Goal: Find specific page/section: Find specific page/section

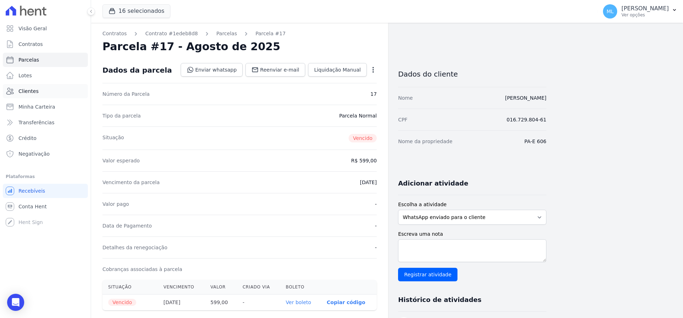
scroll to position [107, 0]
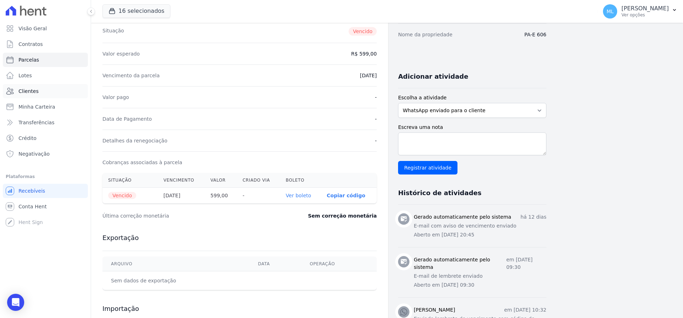
click at [52, 95] on link "Clientes" at bounding box center [45, 91] width 85 height 14
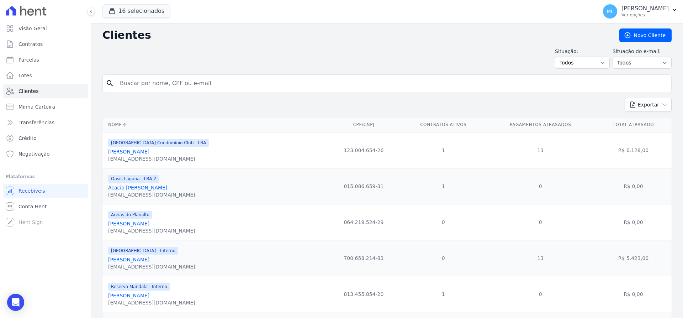
click at [185, 83] on input "search" at bounding box center [392, 83] width 553 height 14
type input "[PERSON_NAME]"
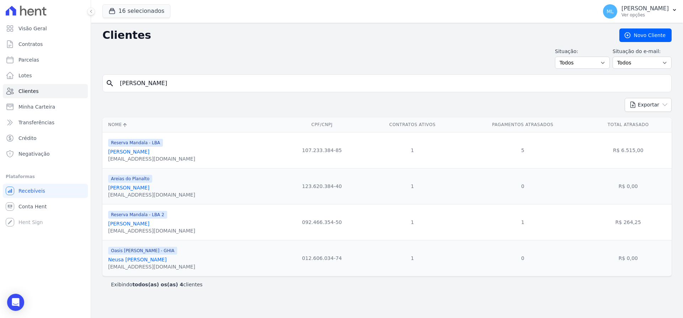
click at [140, 154] on link "[PERSON_NAME]" at bounding box center [128, 152] width 41 height 6
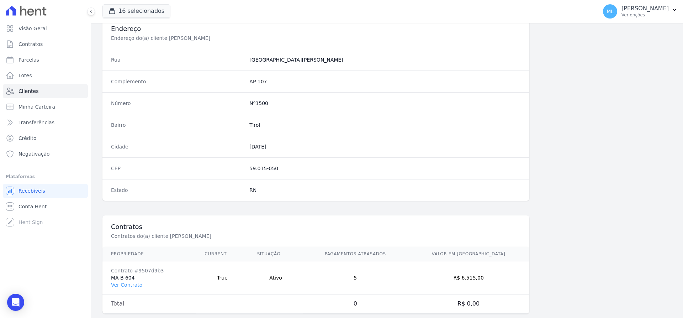
scroll to position [348, 0]
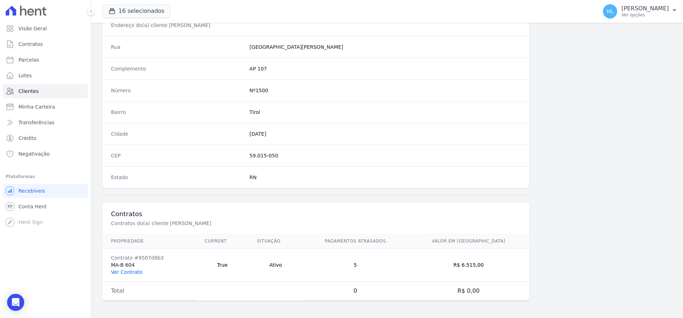
click at [130, 273] on link "Ver Contrato" at bounding box center [126, 272] width 31 height 6
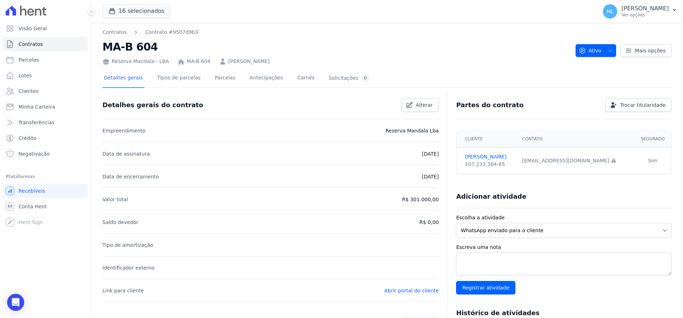
click at [202, 77] on div "Detalhes gerais Tipos de parcelas [GEOGRAPHIC_DATA] Antecipações Carnês Solicit…" at bounding box center [237, 78] width 269 height 19
click at [214, 78] on link "Parcelas" at bounding box center [225, 78] width 23 height 19
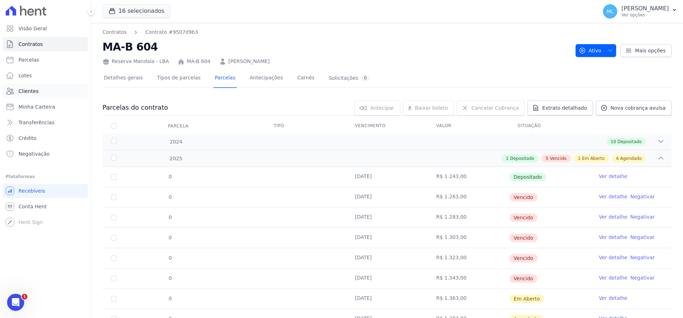
click at [44, 90] on link "Clientes" at bounding box center [45, 91] width 85 height 14
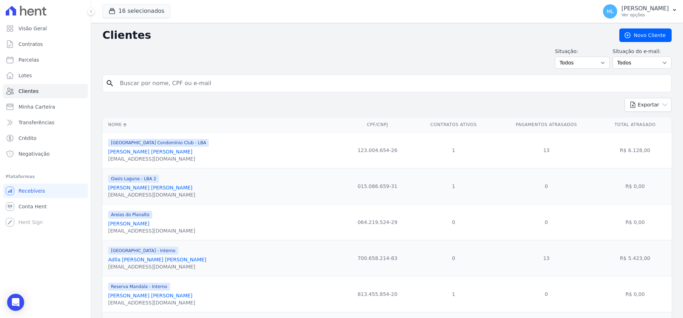
click at [139, 81] on input "search" at bounding box center [392, 83] width 553 height 14
type input "bruno sergio"
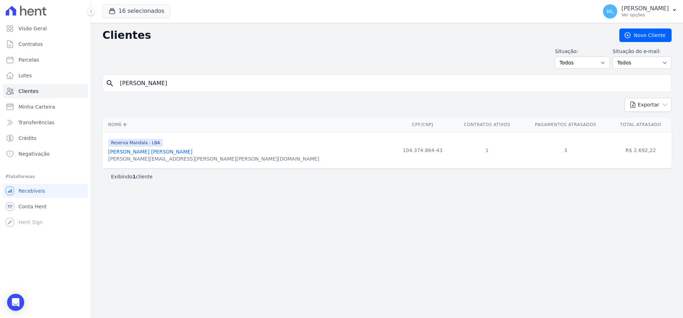
click at [148, 151] on link "Bruno Sergio Mendes" at bounding box center [150, 152] width 84 height 6
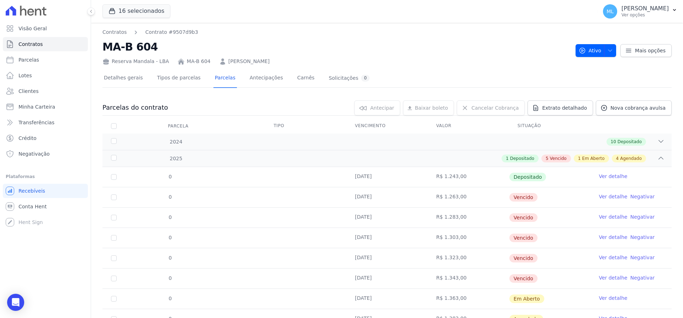
click at [42, 96] on link "Clientes" at bounding box center [45, 91] width 85 height 14
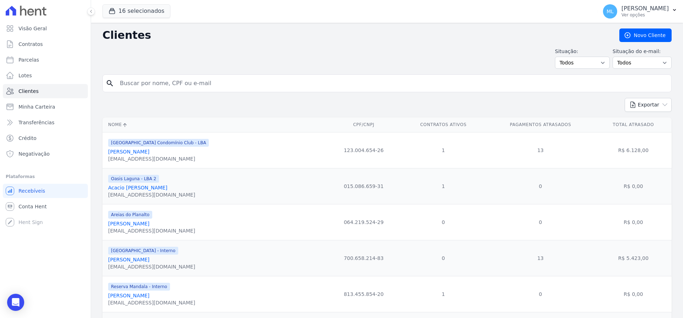
click at [174, 83] on input "search" at bounding box center [392, 83] width 553 height 14
type input "fabio"
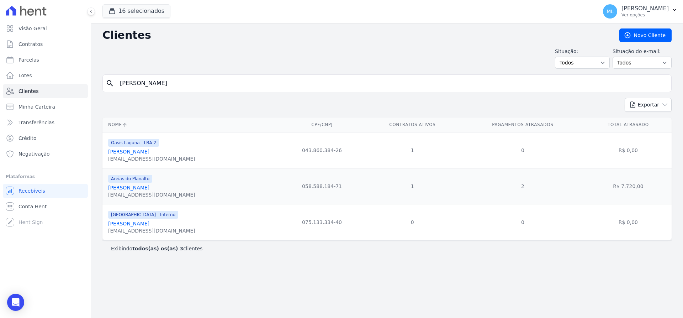
click at [149, 187] on link "Fabio Marcos Silva De Andrade" at bounding box center [128, 188] width 41 height 6
